Goal: Navigation & Orientation: Find specific page/section

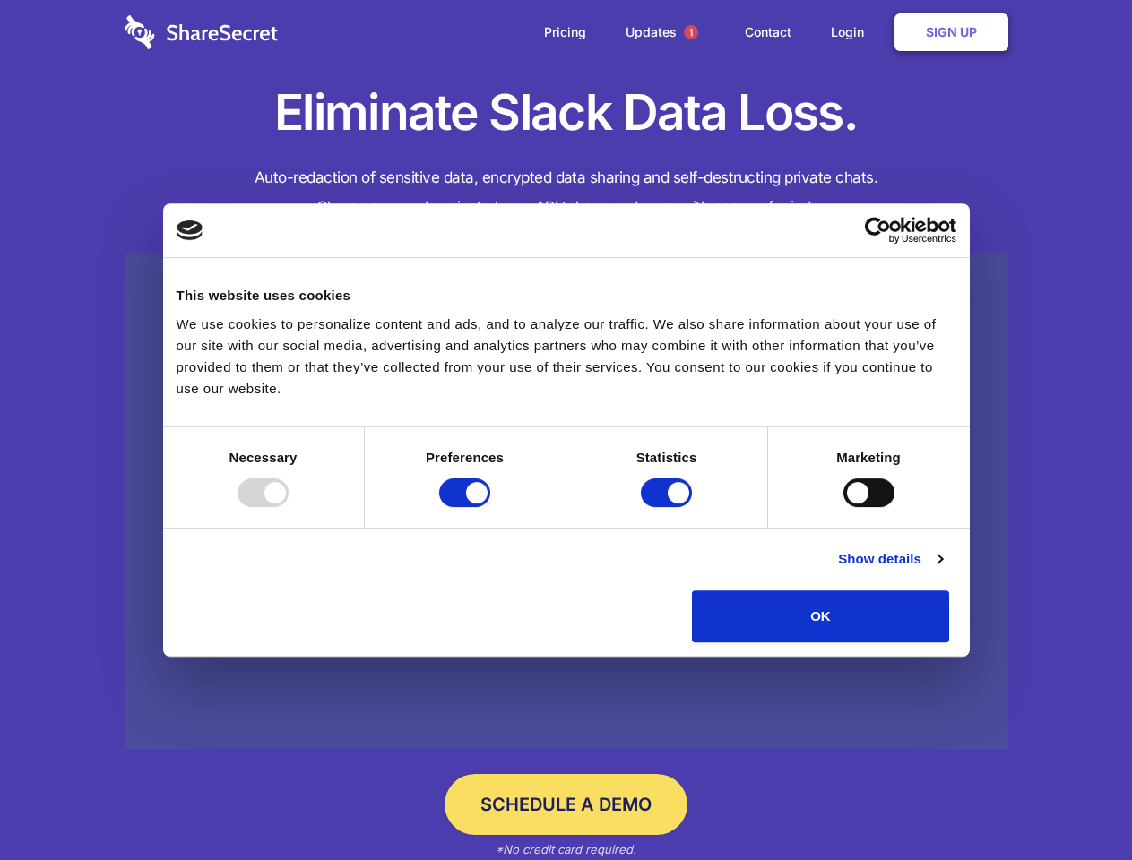
click at [289, 507] on div at bounding box center [262, 492] width 51 height 29
click at [490, 507] on input "Preferences" at bounding box center [464, 492] width 51 height 29
checkbox input "false"
click at [668, 507] on input "Statistics" at bounding box center [666, 492] width 51 height 29
checkbox input "false"
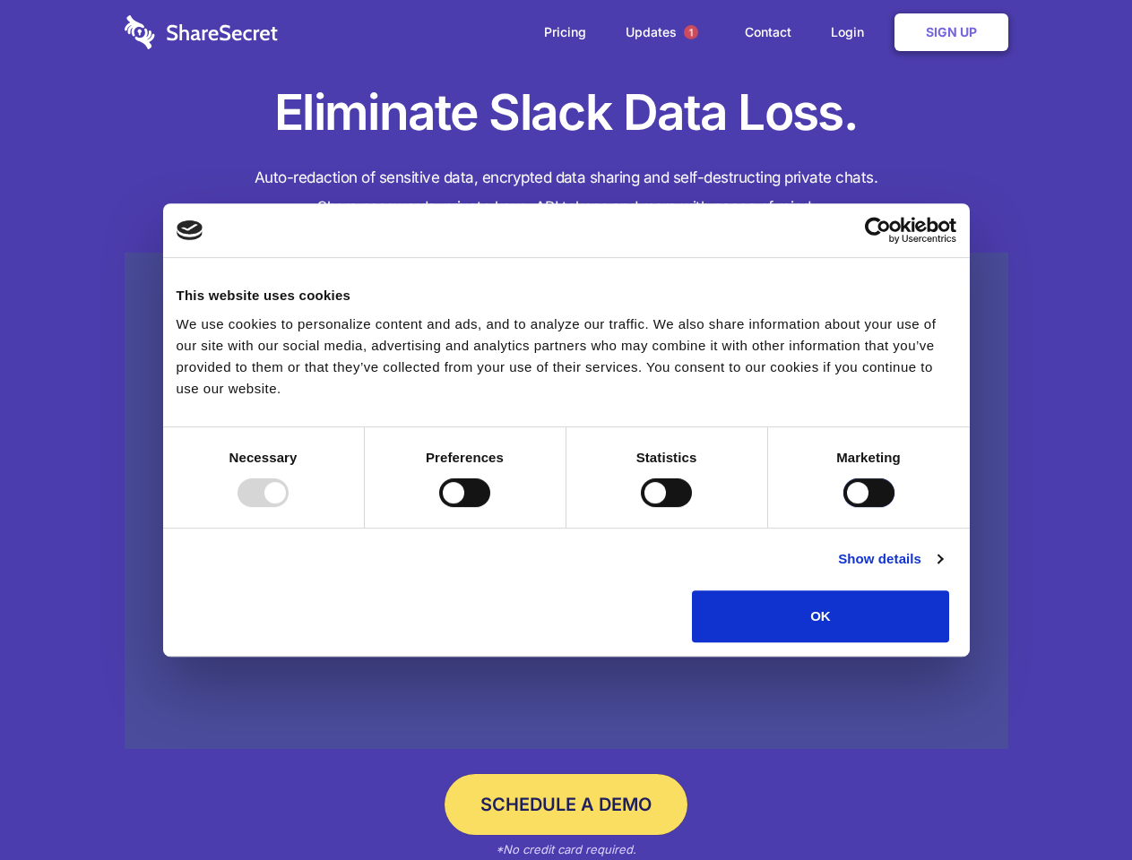
click at [843, 507] on input "Marketing" at bounding box center [868, 492] width 51 height 29
checkbox input "true"
click at [942, 570] on link "Show details" at bounding box center [890, 559] width 104 height 22
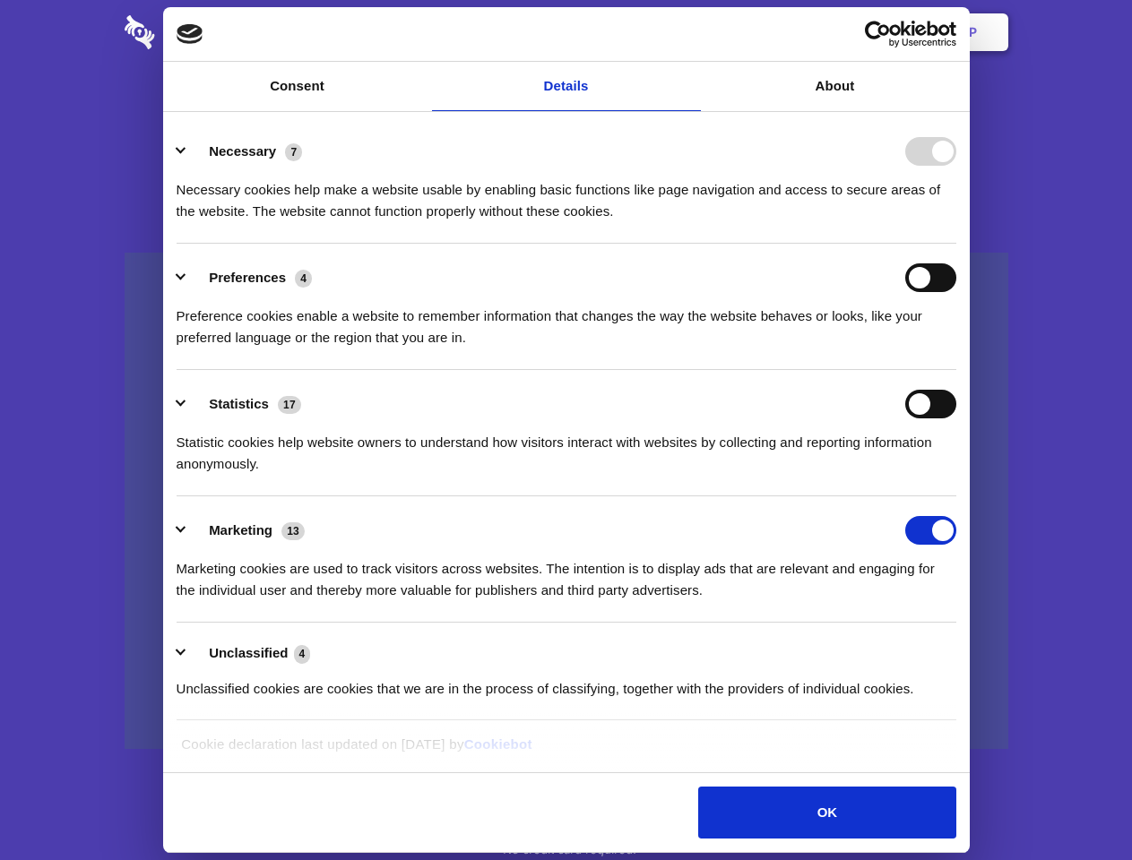
click at [956, 244] on li "Necessary 7 Necessary cookies help make a website usable by enabling basic func…" at bounding box center [567, 180] width 780 height 126
click at [690, 32] on span "1" at bounding box center [691, 32] width 14 height 14
